Goal: Find specific page/section: Find specific page/section

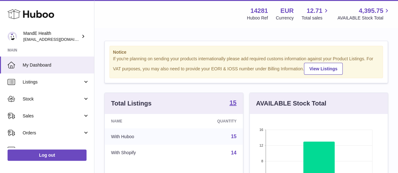
scroll to position [98, 138]
click at [234, 106] on strong "15" at bounding box center [232, 103] width 7 height 6
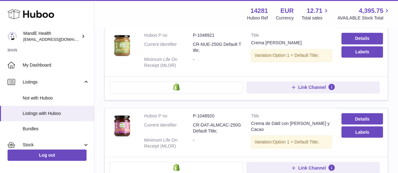
scroll to position [500, 0]
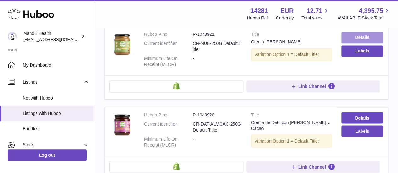
click at [367, 34] on link "Details" at bounding box center [362, 37] width 42 height 11
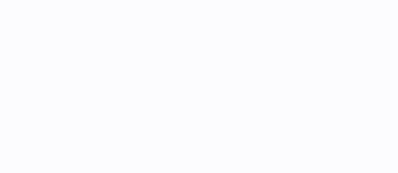
select select
select select "****"
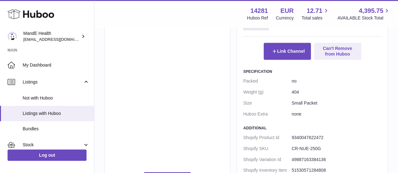
scroll to position [419, 0]
